Goal: Information Seeking & Learning: Learn about a topic

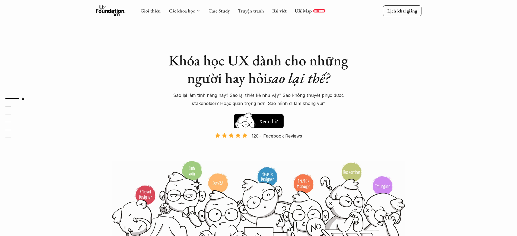
click at [277, 136] on p "120+ Facebook Reviews" at bounding box center [277, 136] width 50 height 8
